Goal: Check status: Check status

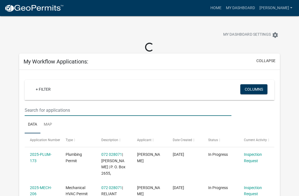
click at [50, 107] on input "text" at bounding box center [128, 109] width 207 height 11
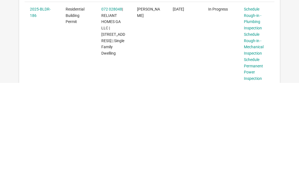
scroll to position [29, 0]
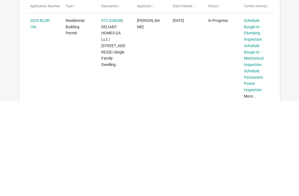
type input "186"
click at [254, 164] on link "Schedule Permanent Power Inspection" at bounding box center [253, 175] width 19 height 23
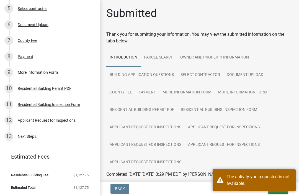
scroll to position [145, 0]
click at [33, 118] on div "Applicant Request for Inspections" at bounding box center [47, 120] width 58 height 4
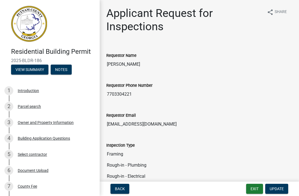
scroll to position [0, 0]
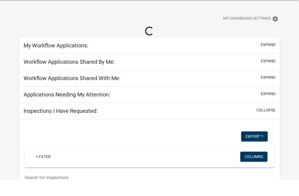
scroll to position [16, 0]
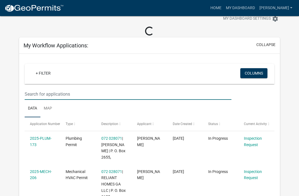
click at [43, 93] on input "text" at bounding box center [128, 93] width 207 height 11
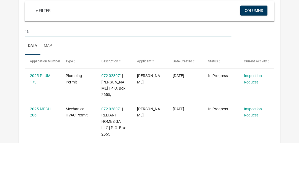
type input "186"
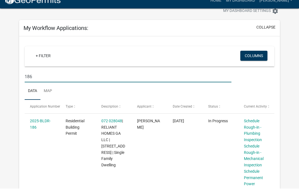
scroll to position [0, 0]
